Goal: Transaction & Acquisition: Download file/media

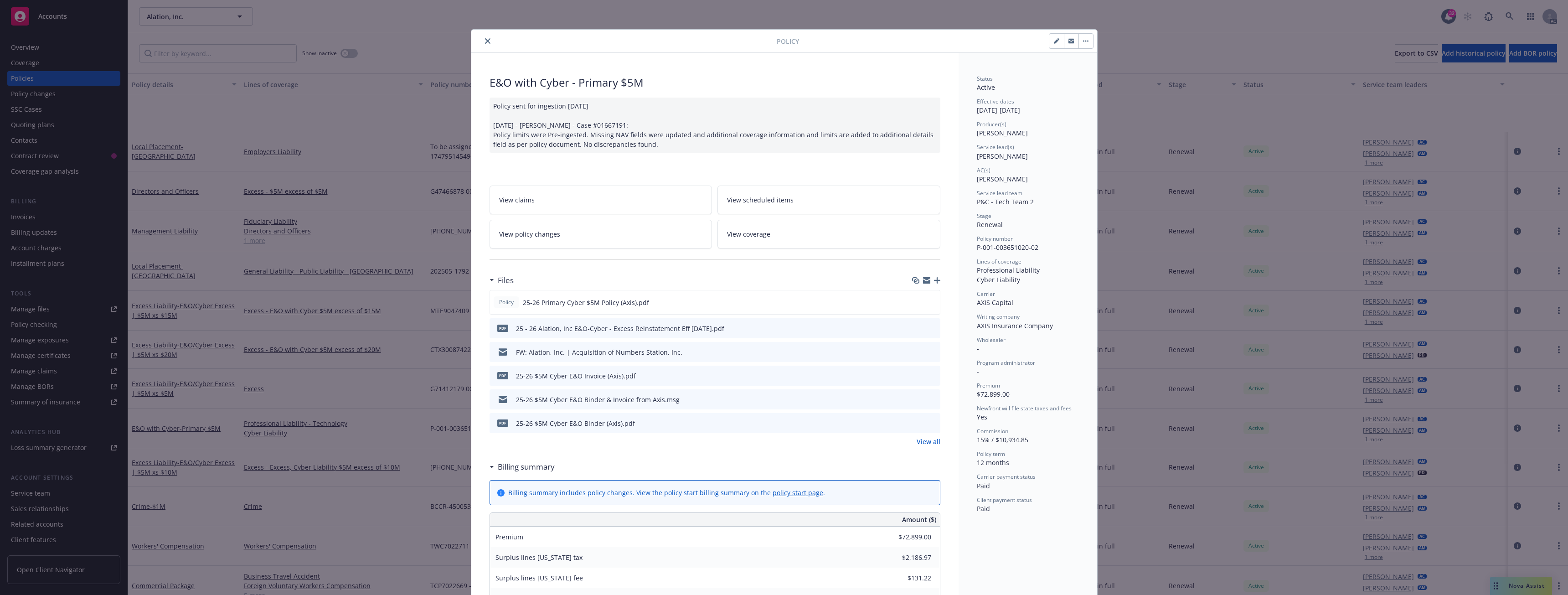
click at [485, 40] on icon "close" at bounding box center [487, 41] width 5 height 5
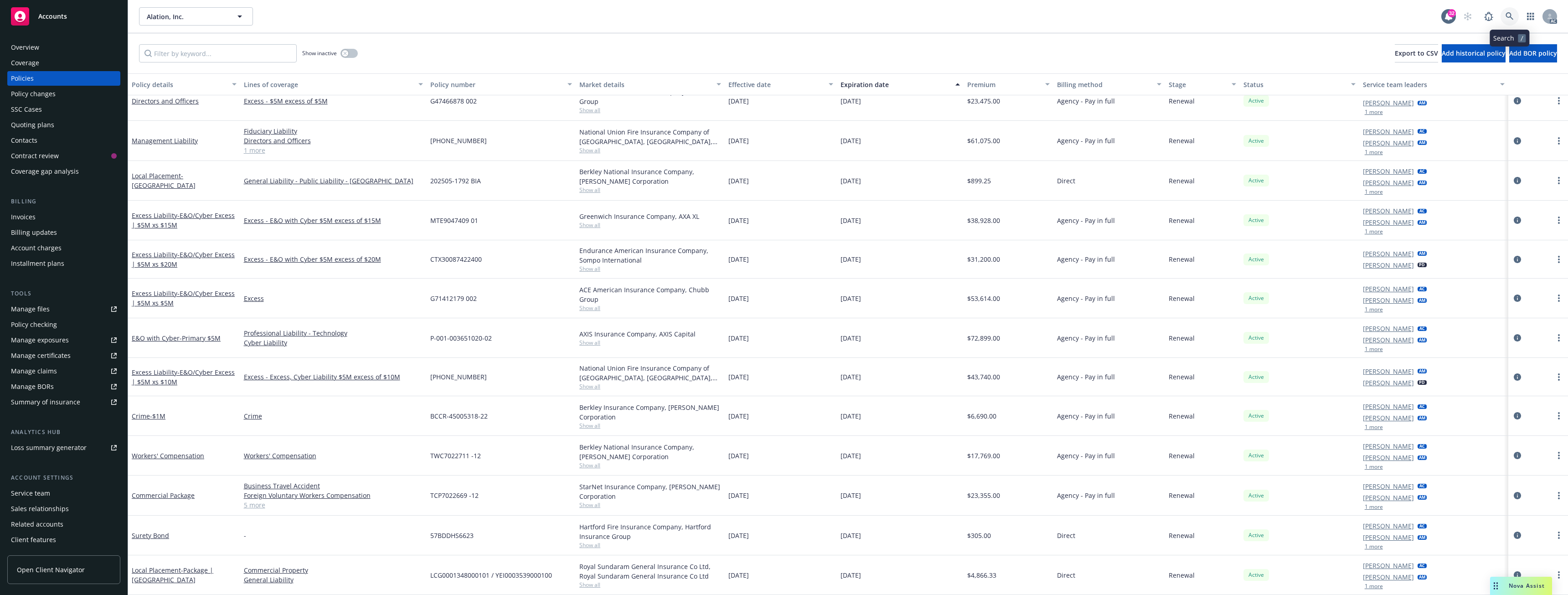
click at [1507, 17] on icon at bounding box center [1509, 16] width 8 height 8
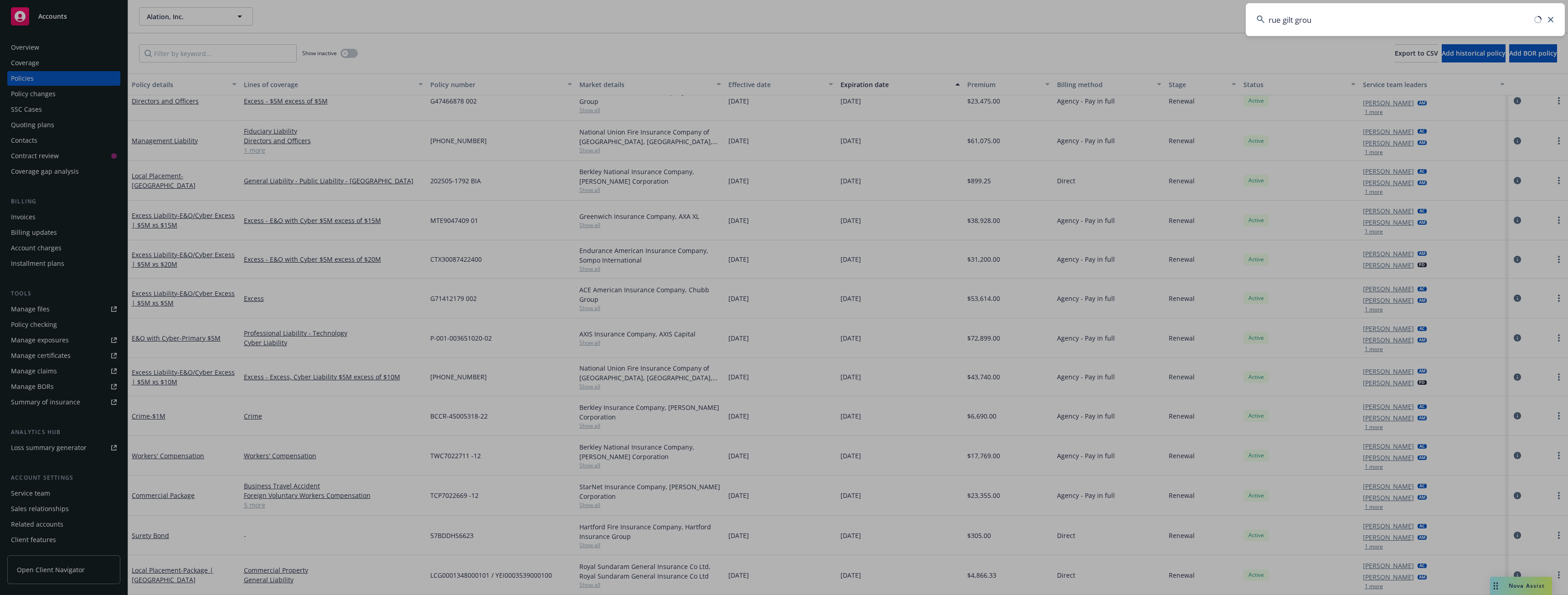
type input "rue gilt group"
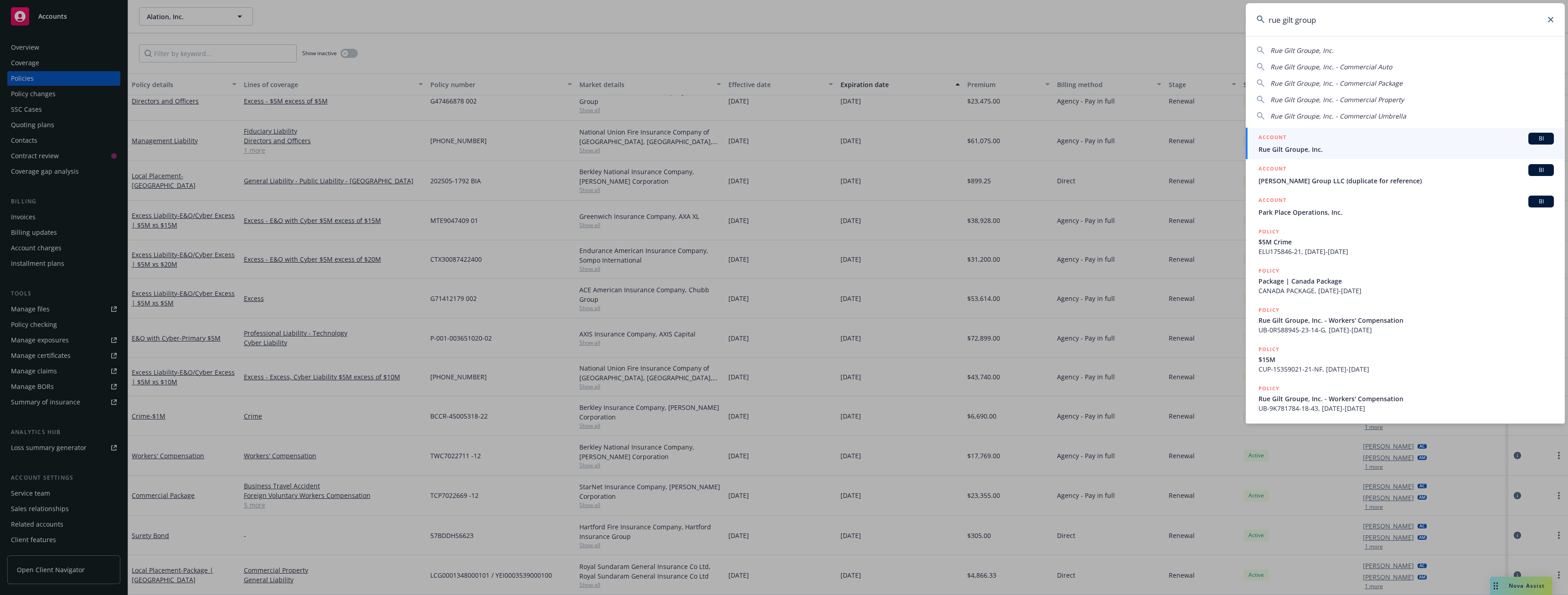
click at [1317, 139] on div "ACCOUNT BI" at bounding box center [1405, 139] width 296 height 12
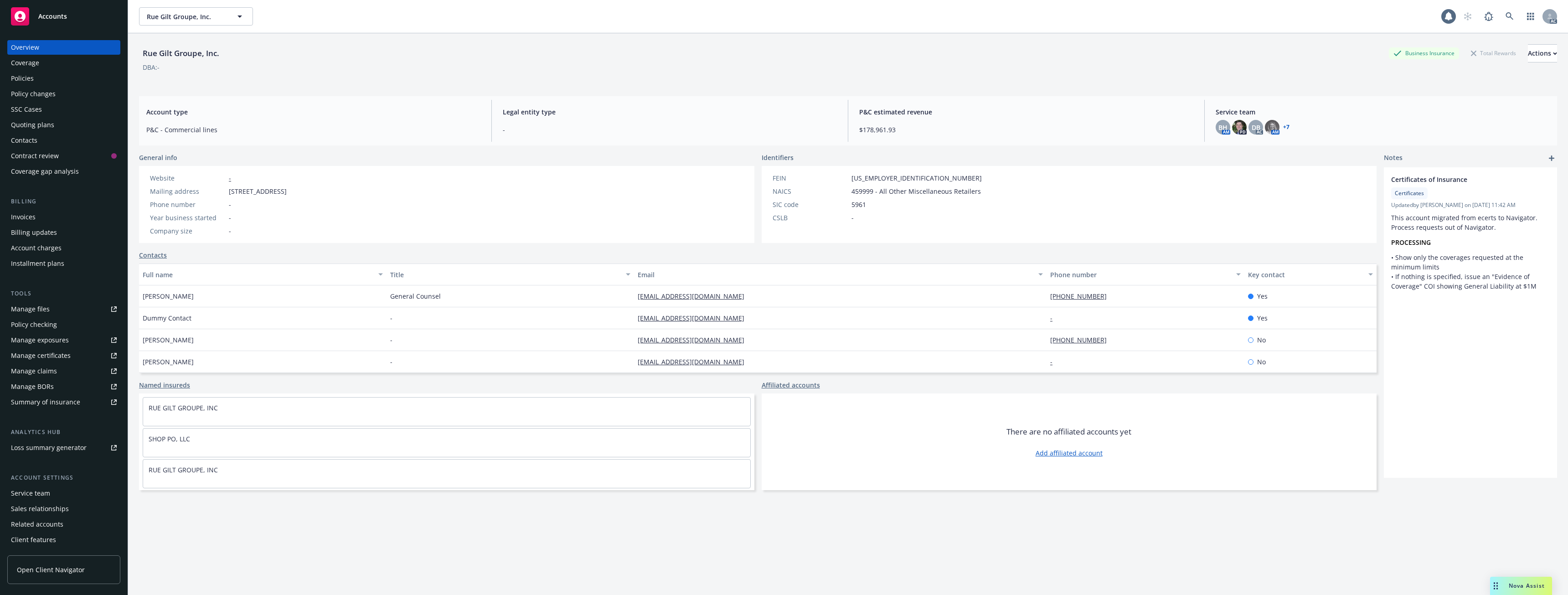
click at [58, 81] on div "Policies" at bounding box center [64, 78] width 106 height 14
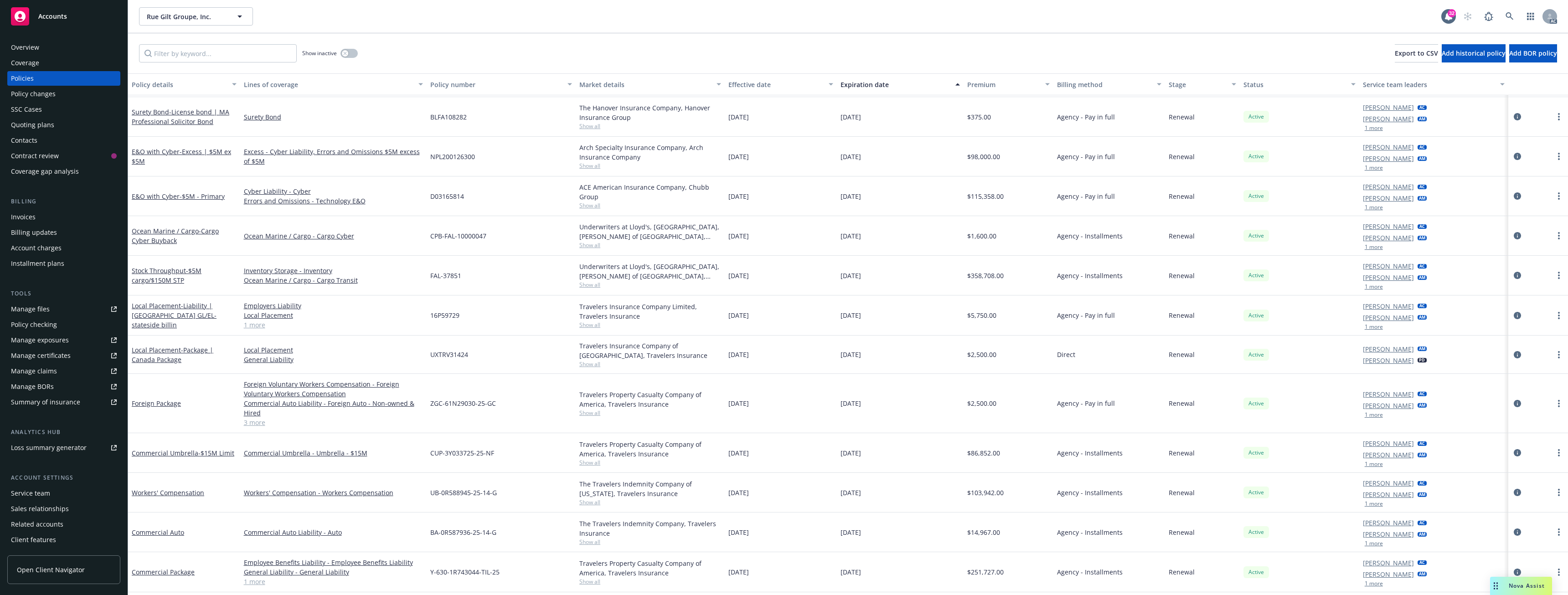
scroll to position [81, 0]
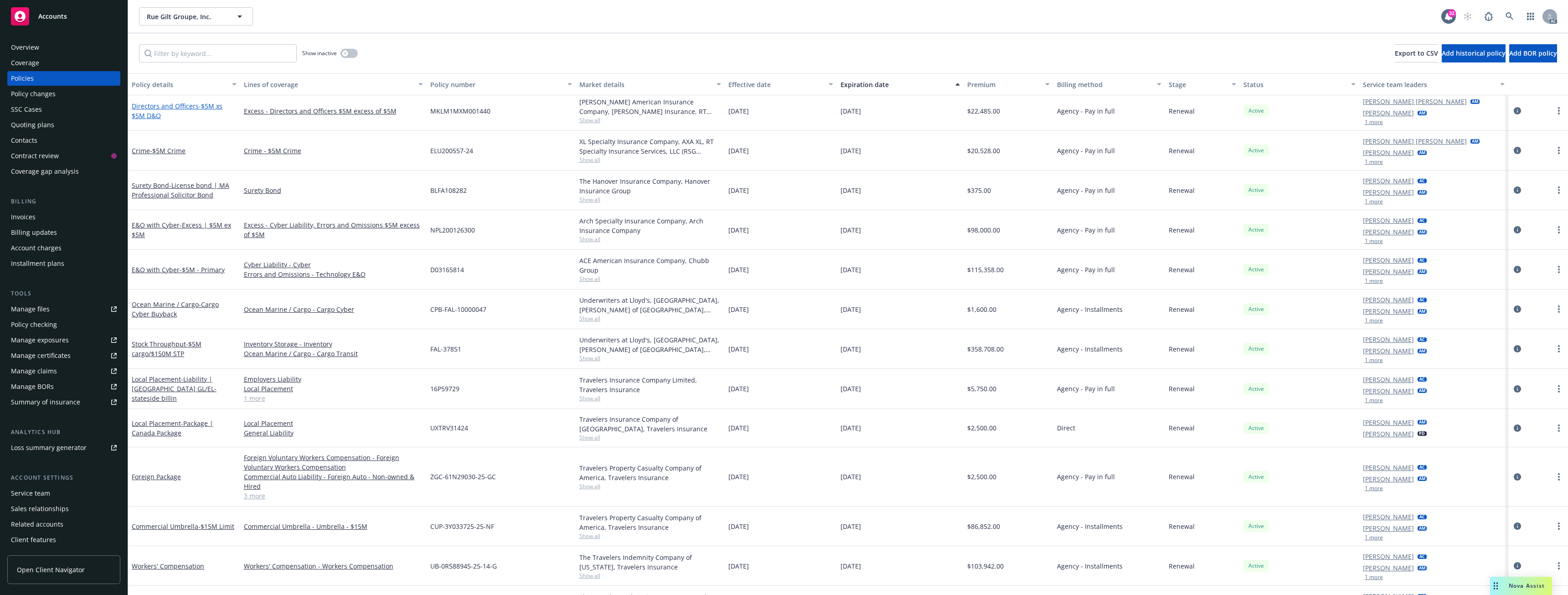
click at [209, 108] on span "- $5M xs $5M D&O" at bounding box center [176, 111] width 91 height 19
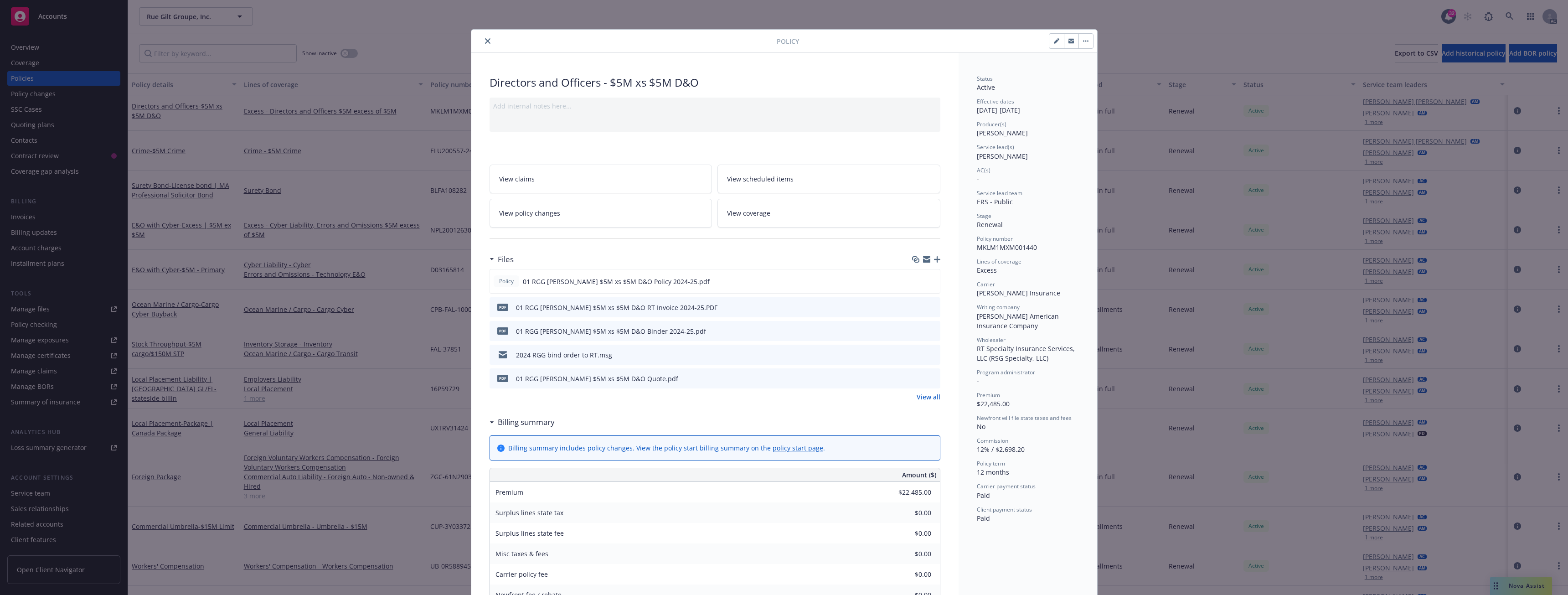
click at [485, 43] on icon "close" at bounding box center [487, 41] width 5 height 5
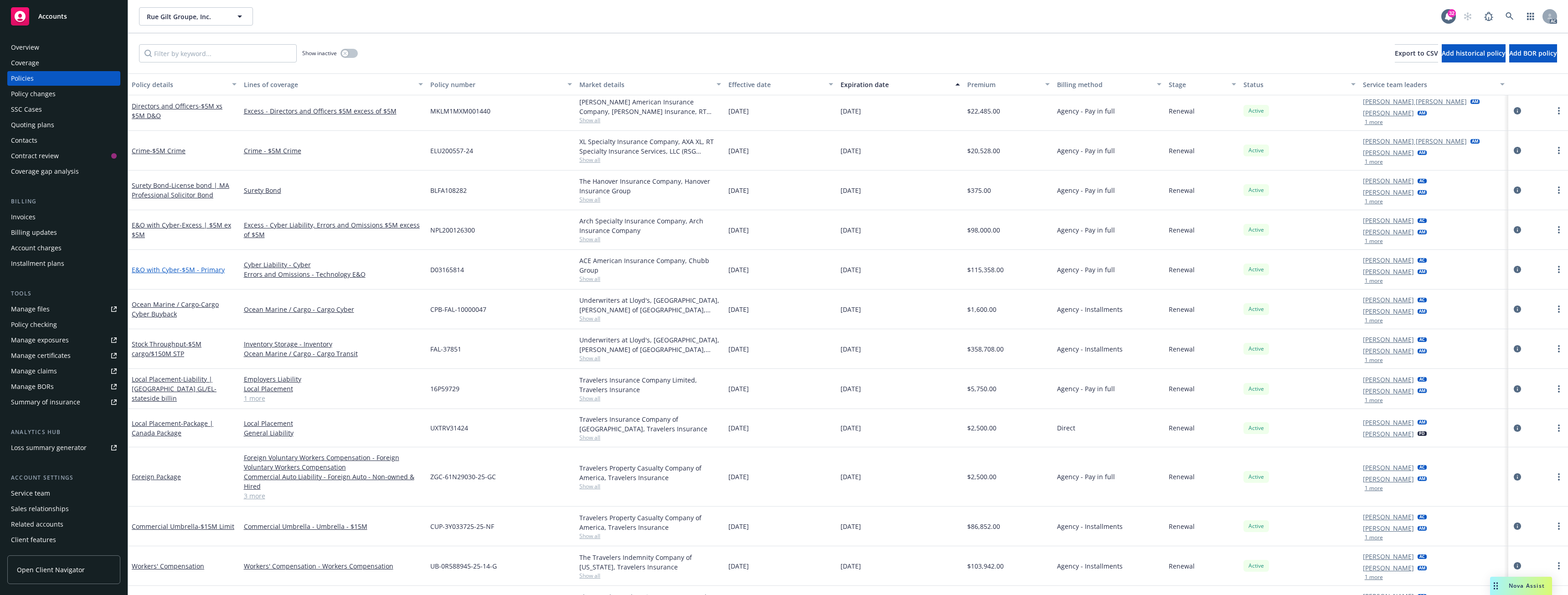
click at [204, 270] on span "- $5M - Primary" at bounding box center [202, 270] width 45 height 8
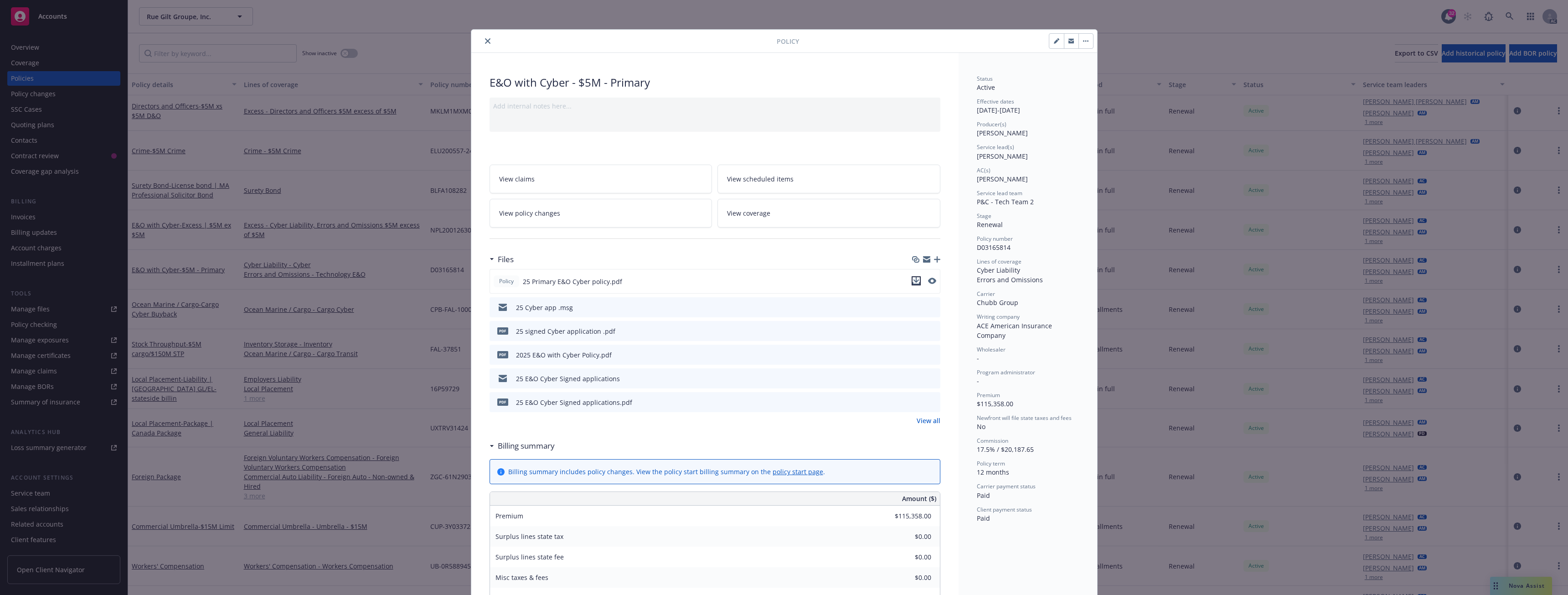
click at [915, 283] on icon "download file" at bounding box center [916, 281] width 8 height 8
